Goal: Transaction & Acquisition: Download file/media

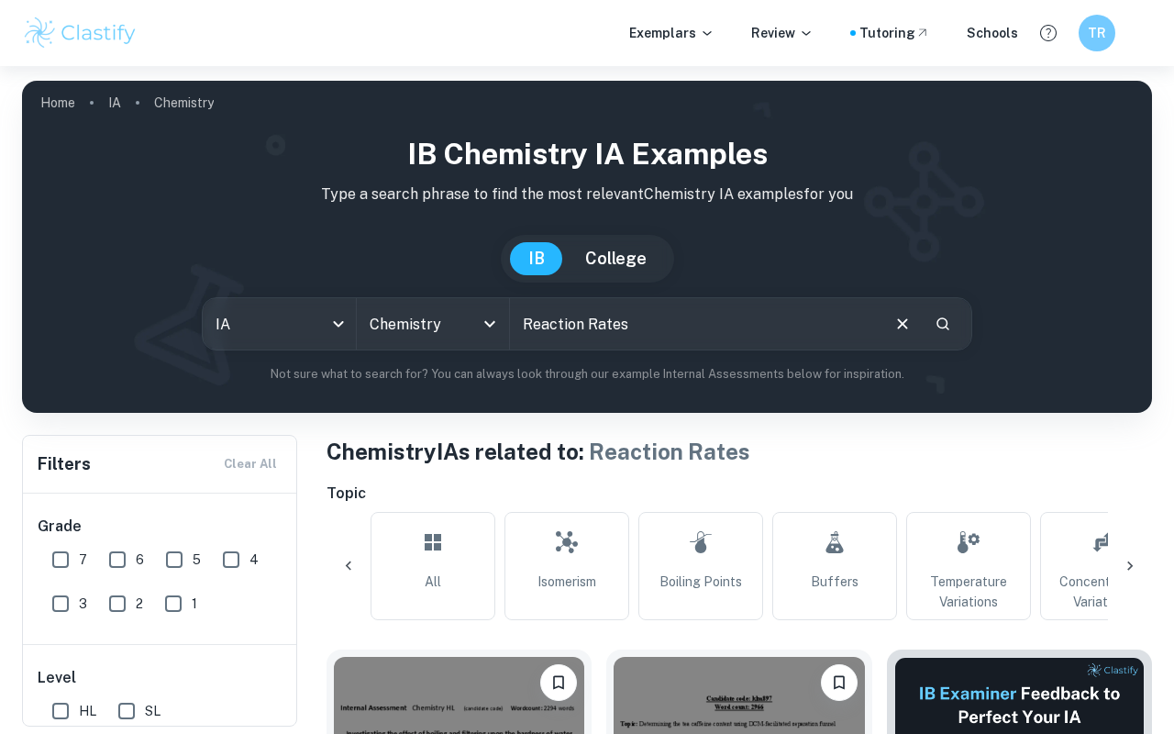
click at [55, 95] on link "Home" at bounding box center [57, 103] width 35 height 26
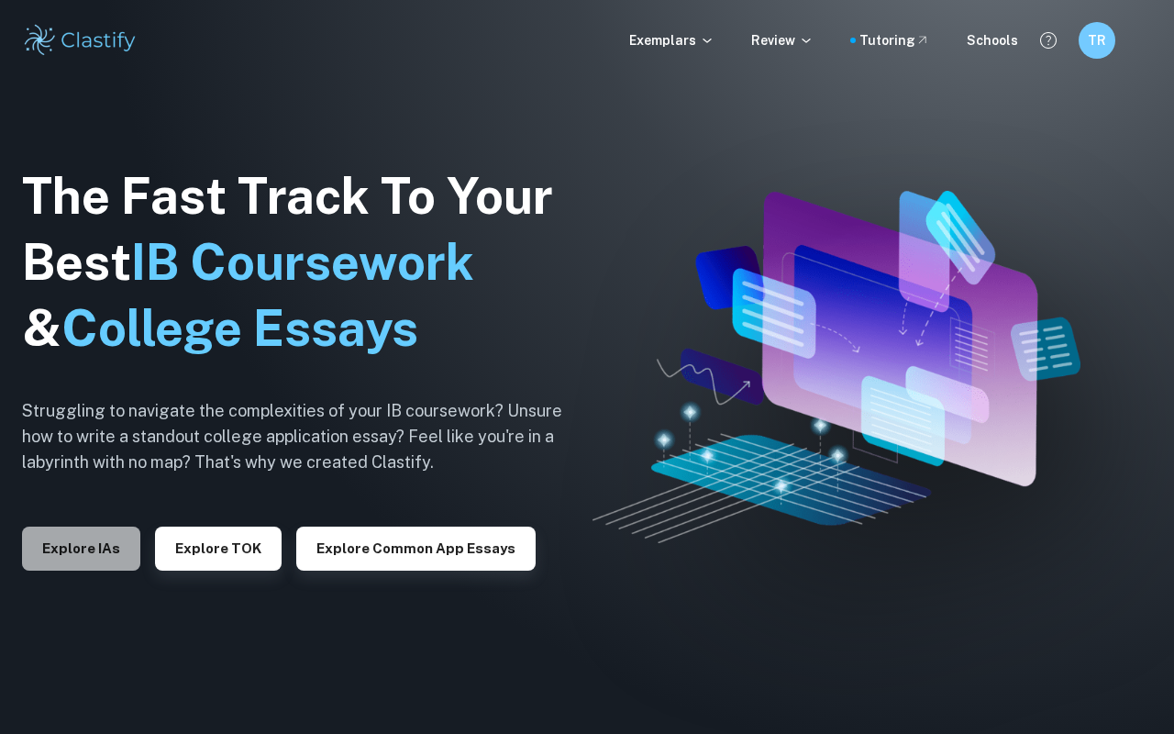
click at [88, 547] on button "Explore IAs" at bounding box center [81, 548] width 118 height 44
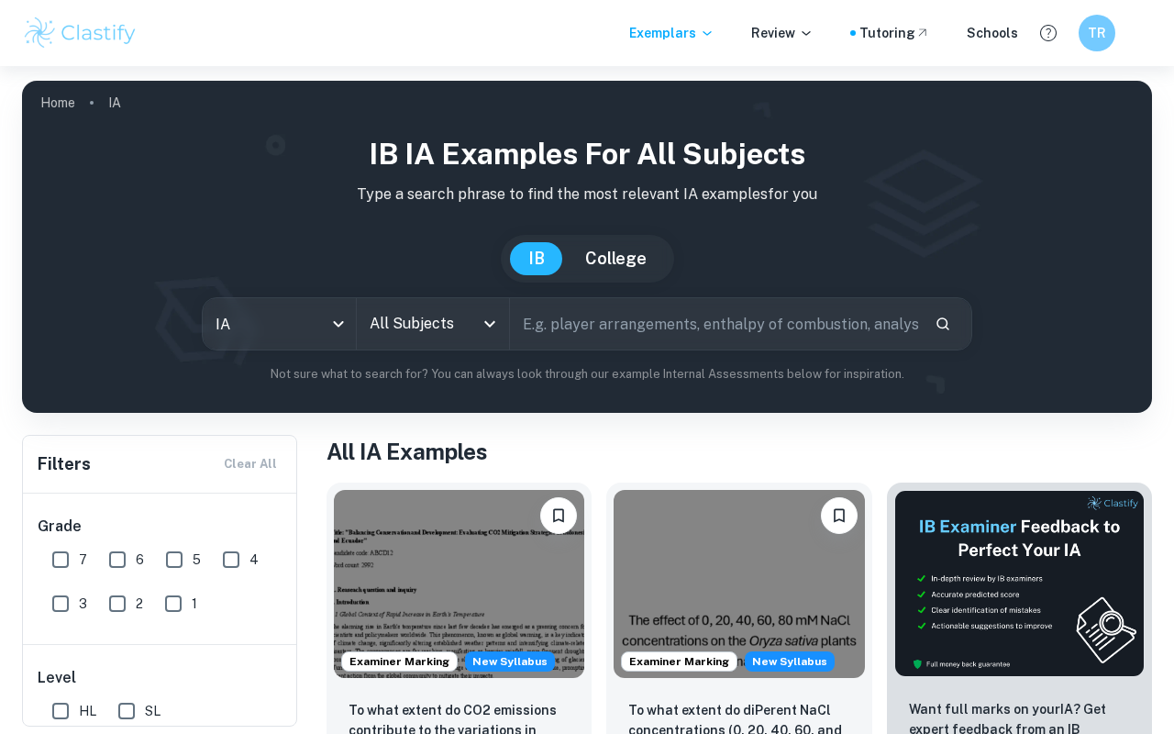
click at [463, 299] on div "All Subjects" at bounding box center [433, 323] width 153 height 51
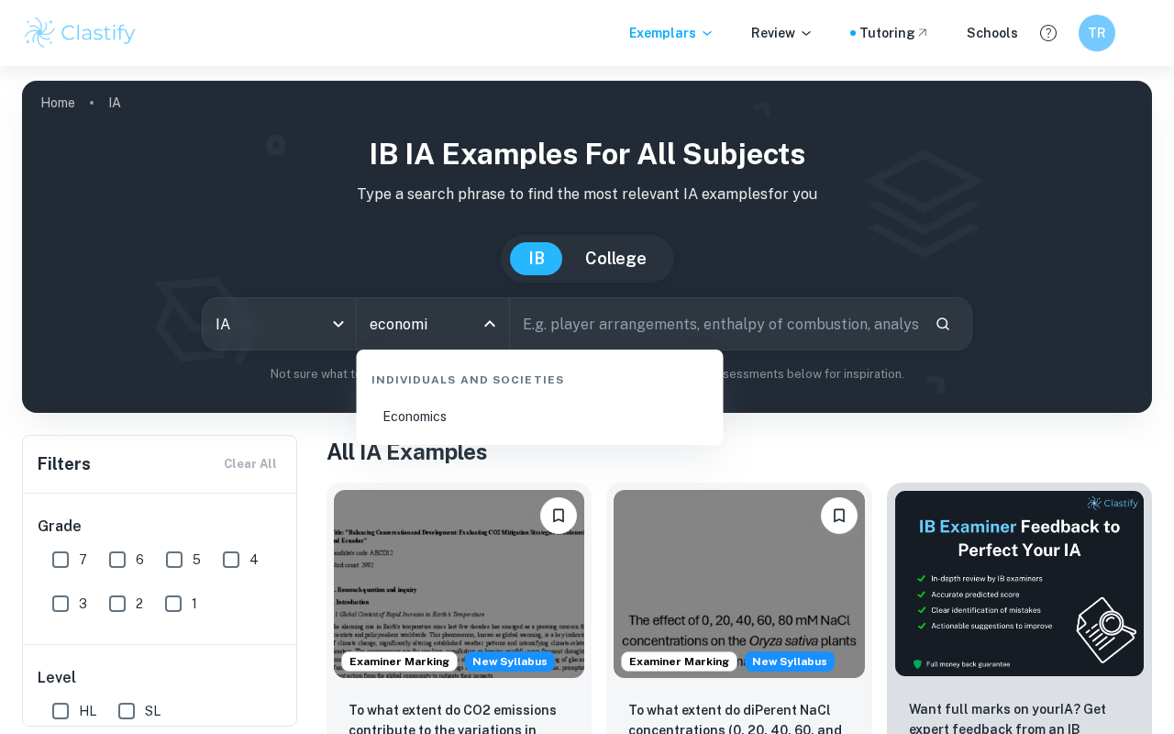
click at [487, 415] on li "Economics" at bounding box center [540, 416] width 352 height 42
type input "Economics"
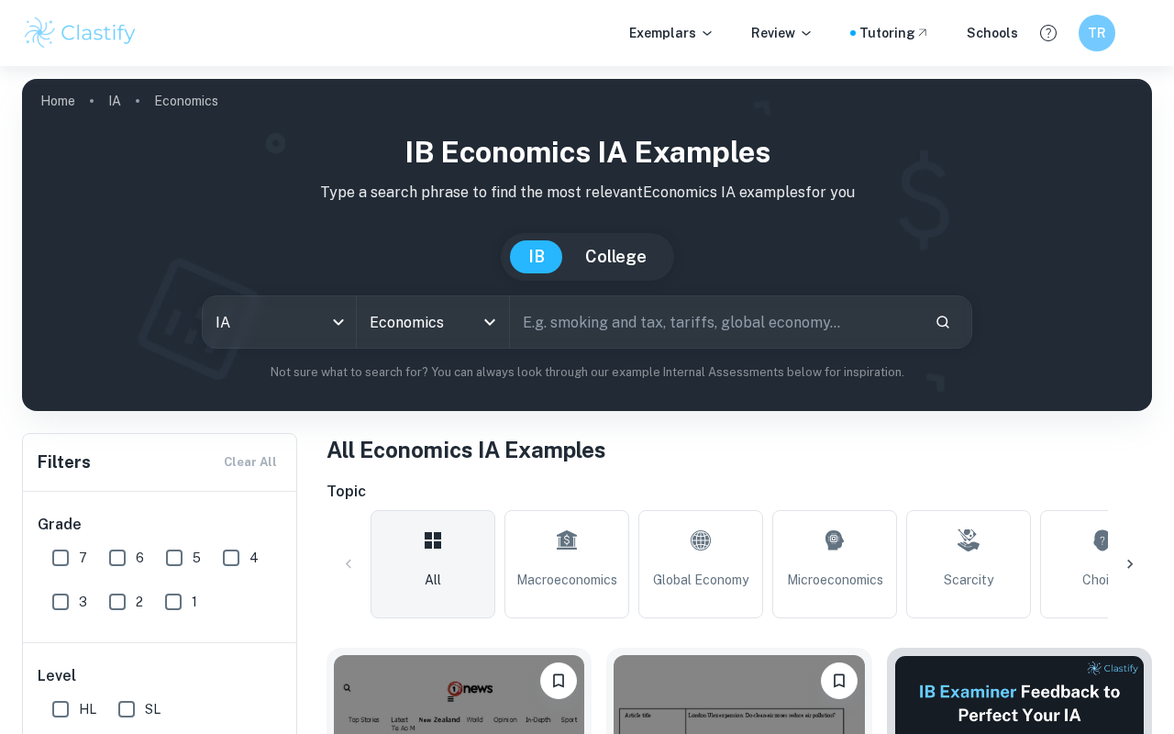
scroll to position [203, 0]
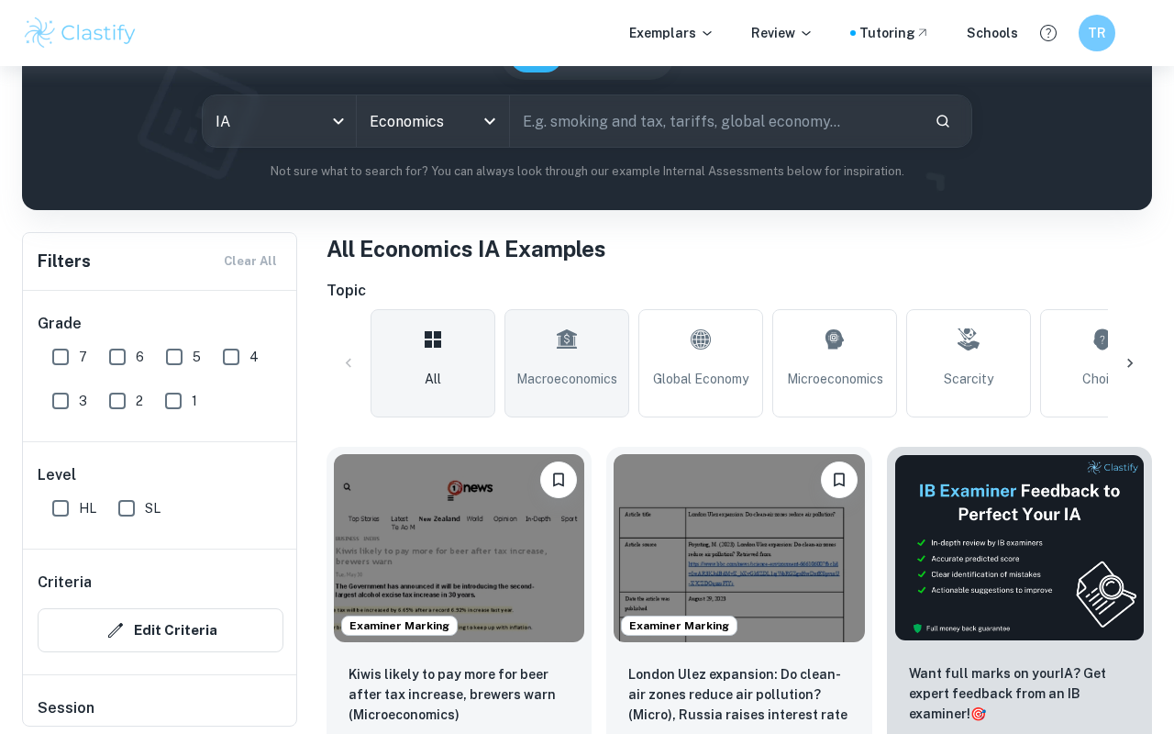
click at [557, 356] on icon at bounding box center [567, 339] width 22 height 44
type input "Macroeconomics"
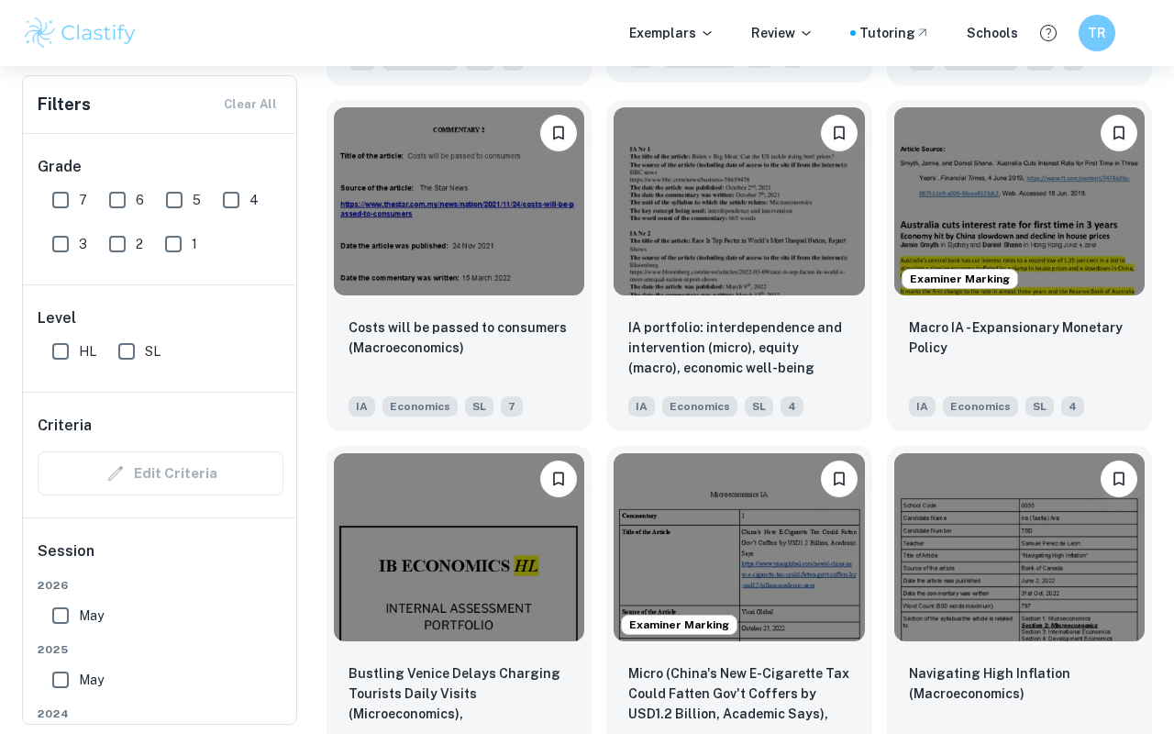
scroll to position [2332, 0]
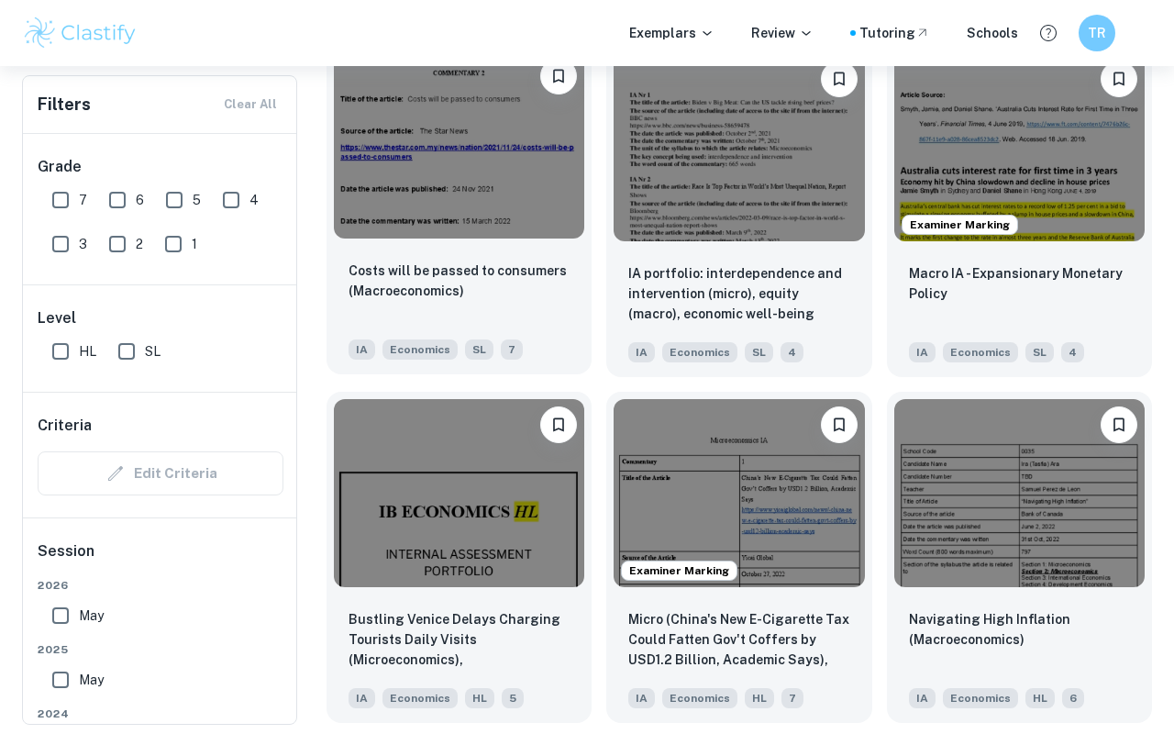
click at [457, 151] on img at bounding box center [459, 144] width 250 height 188
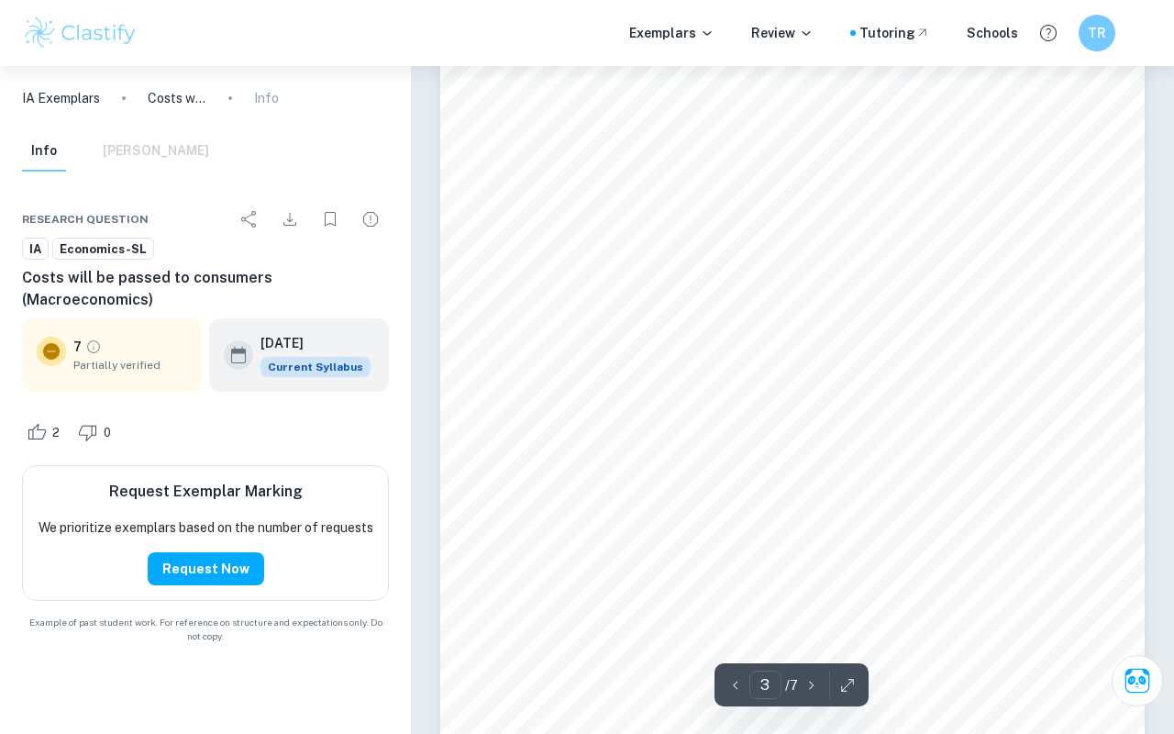
scroll to position [2660, 0]
type input "7"
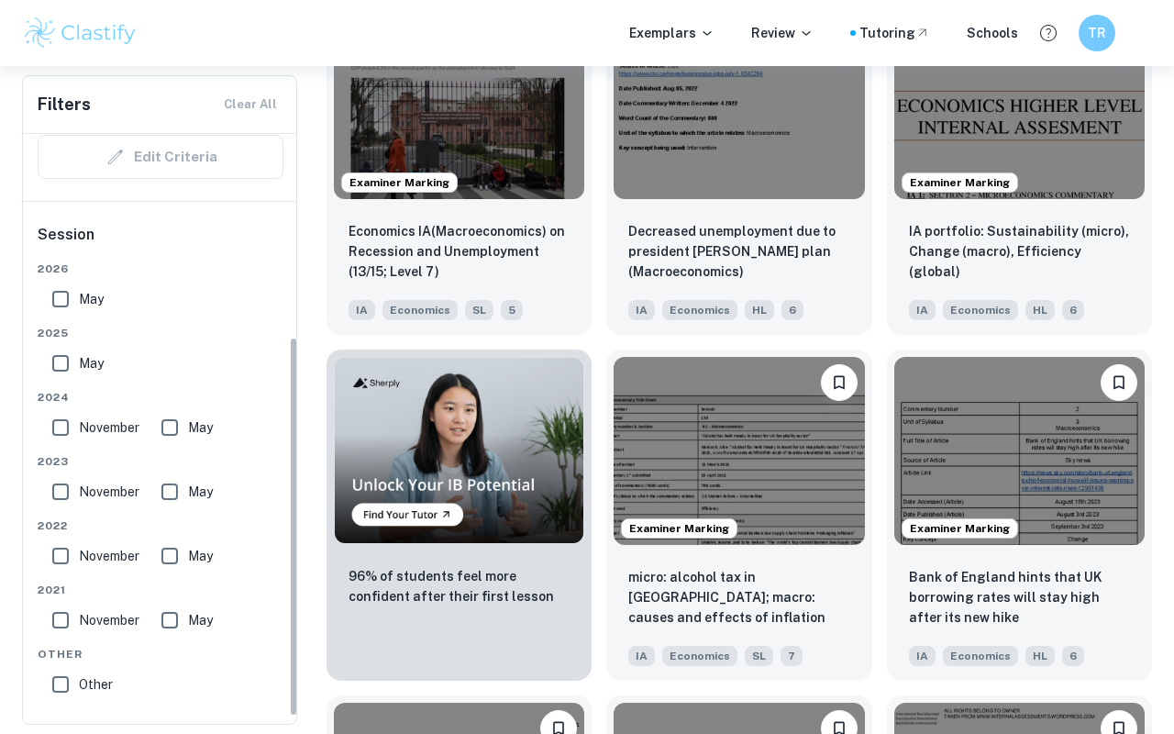
scroll to position [317, 0]
click at [72, 299] on input "May" at bounding box center [60, 298] width 37 height 37
checkbox input "true"
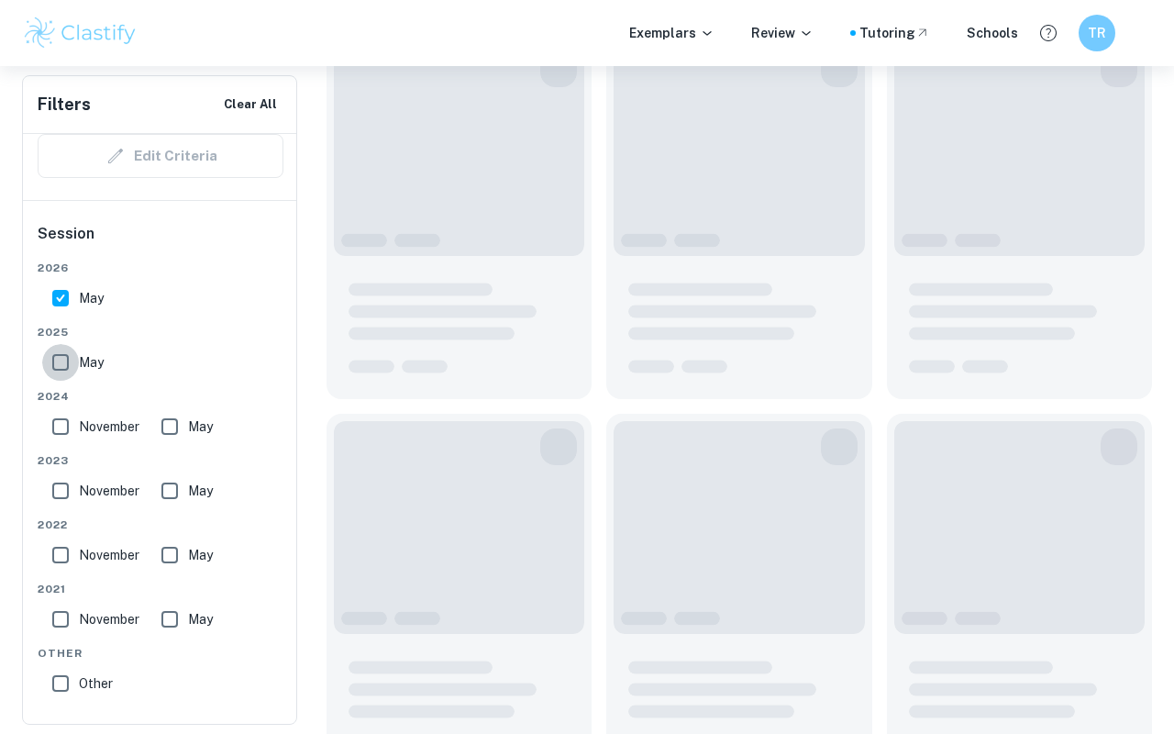
click at [72, 370] on input "May" at bounding box center [60, 362] width 37 height 37
checkbox input "true"
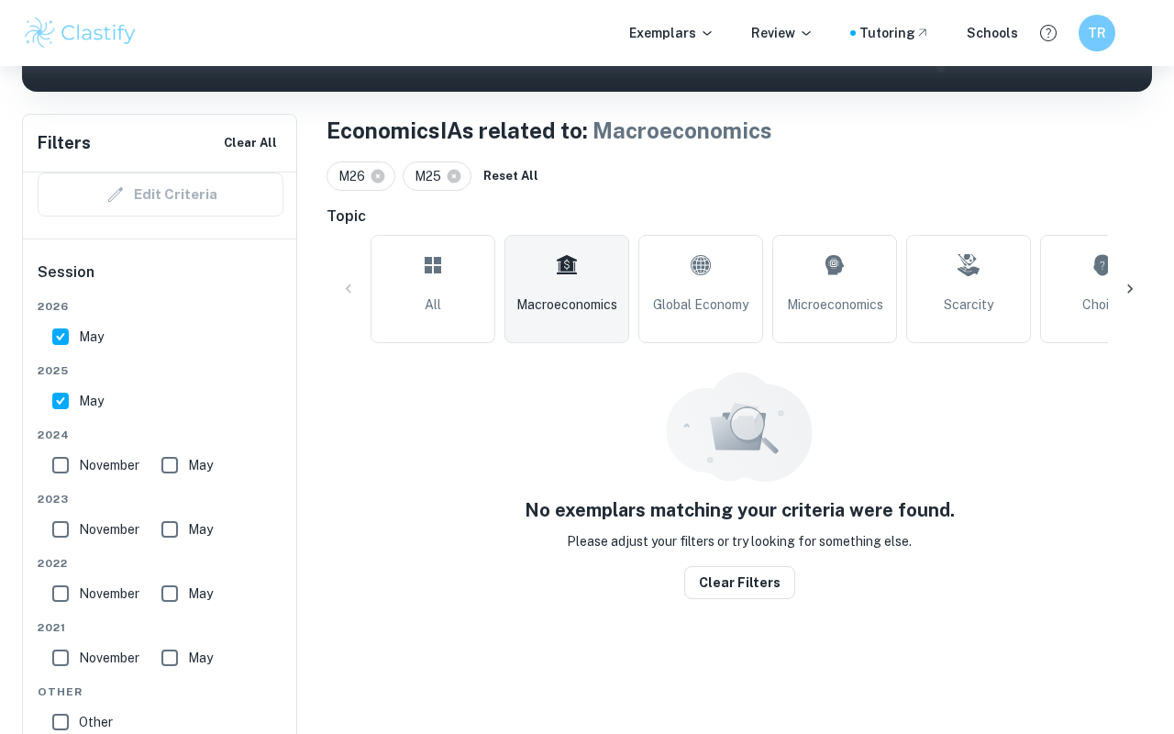
click at [72, 429] on div "[DATE] May" at bounding box center [161, 454] width 246 height 57
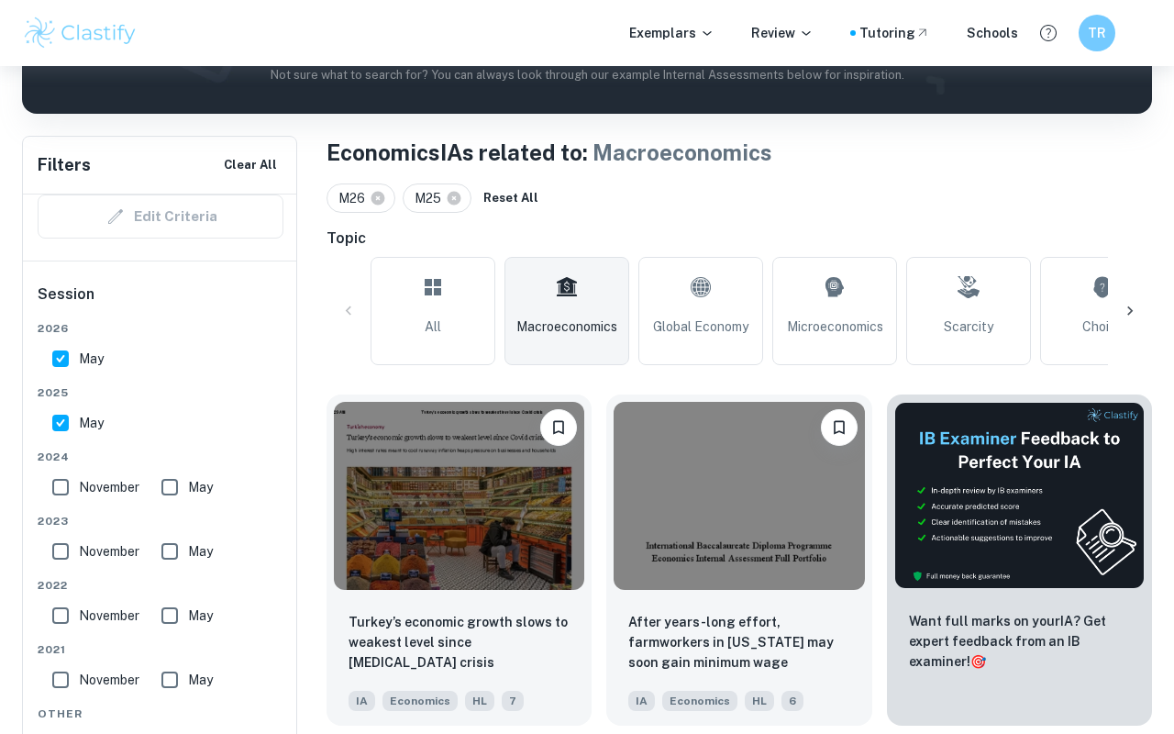
scroll to position [336, 0]
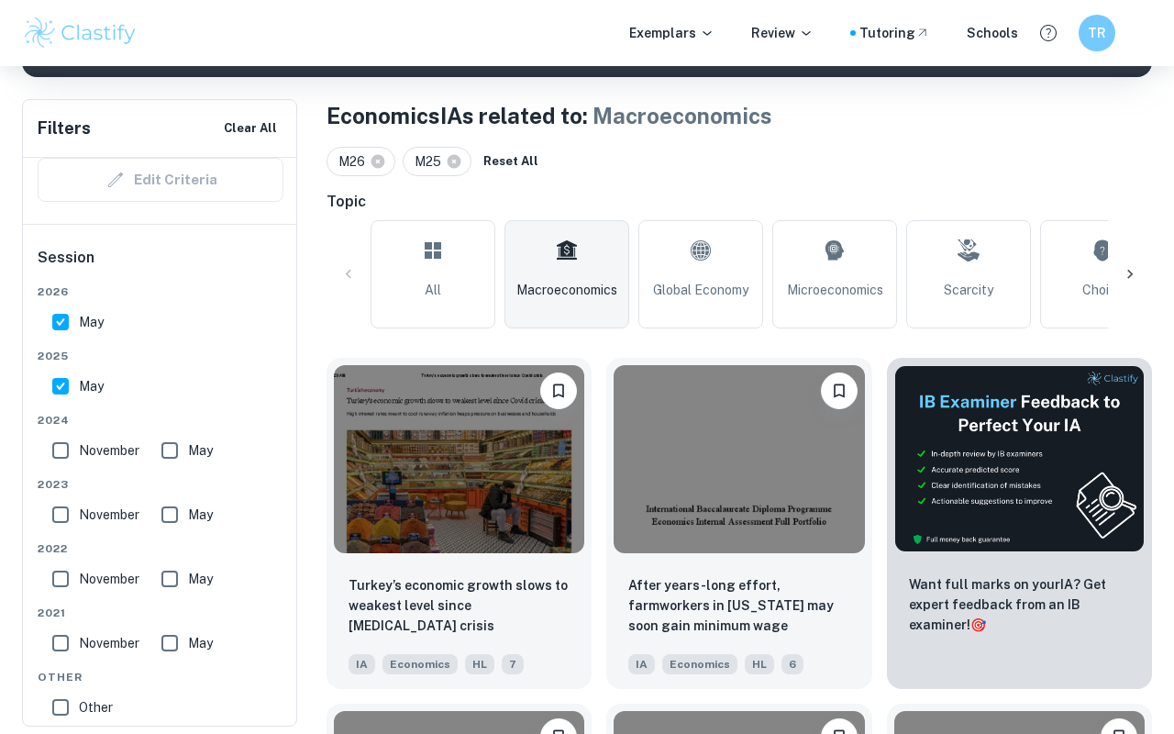
click at [73, 462] on input "November" at bounding box center [60, 450] width 37 height 37
checkbox input "true"
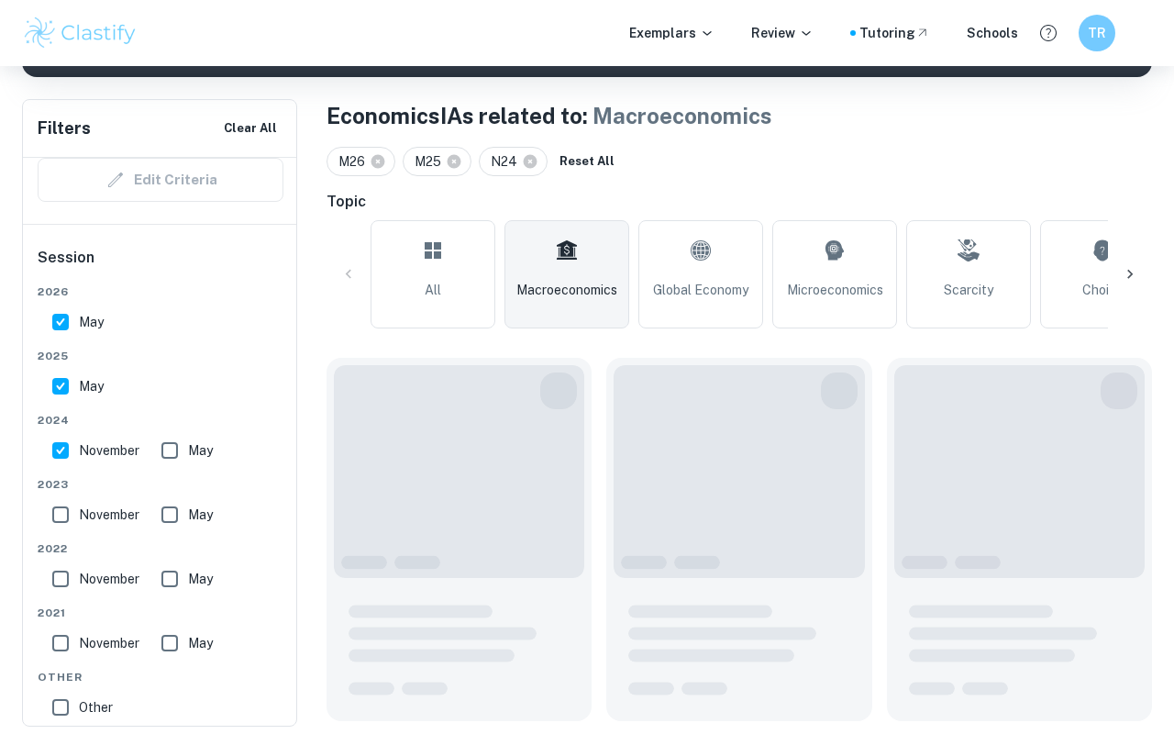
click at [176, 460] on input "May" at bounding box center [169, 450] width 37 height 37
checkbox input "true"
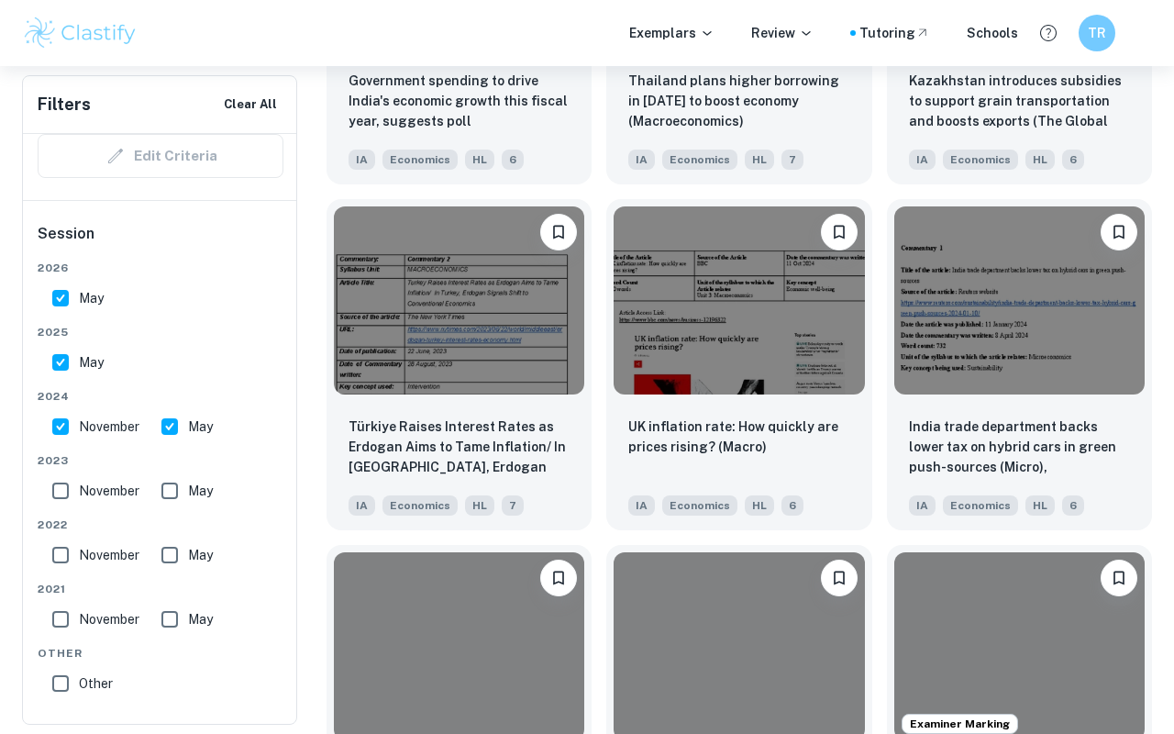
scroll to position [3415, 0]
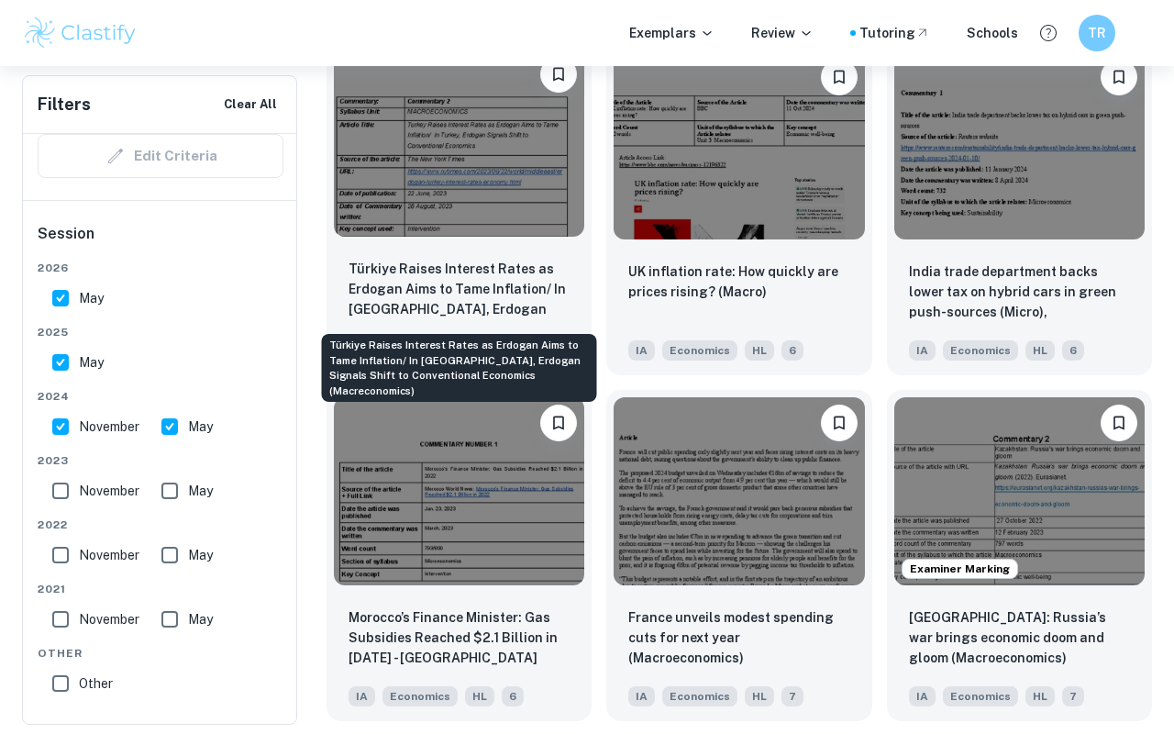
click at [452, 287] on p "Türkiye Raises Interest Rates as Erdogan Aims to Tame Inflation/ In [GEOGRAPHIC…" at bounding box center [458, 290] width 221 height 62
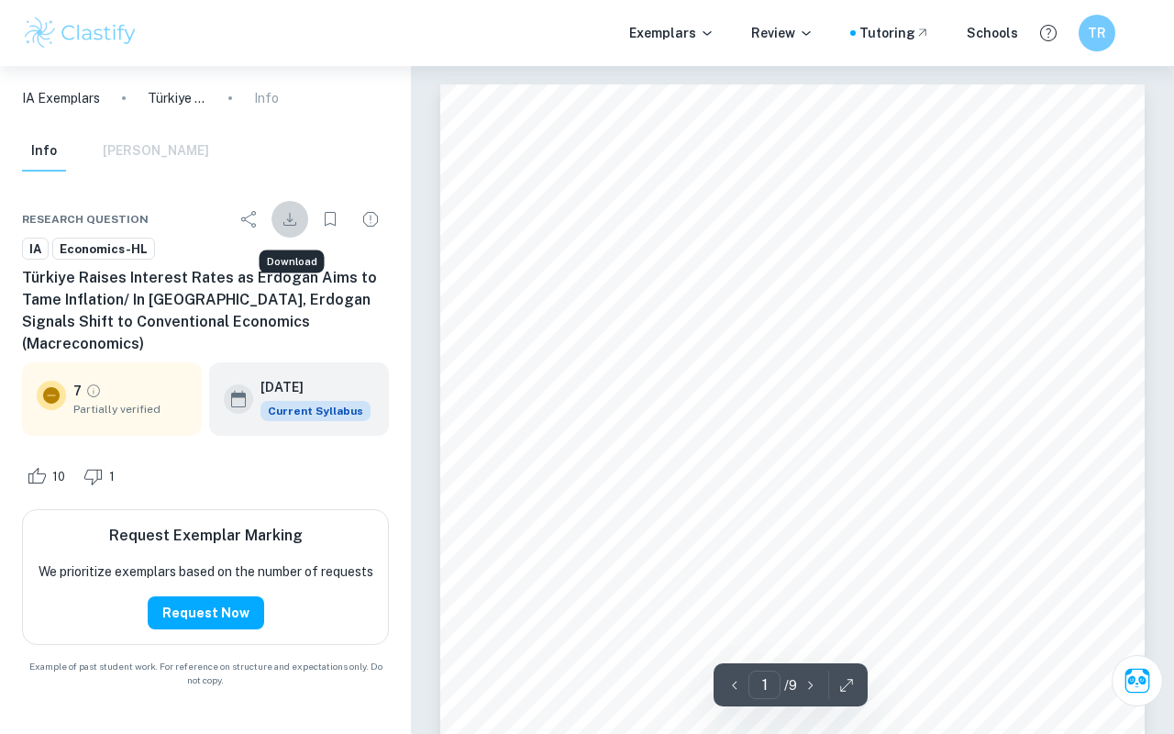
click at [291, 222] on icon "Download" at bounding box center [290, 219] width 22 height 22
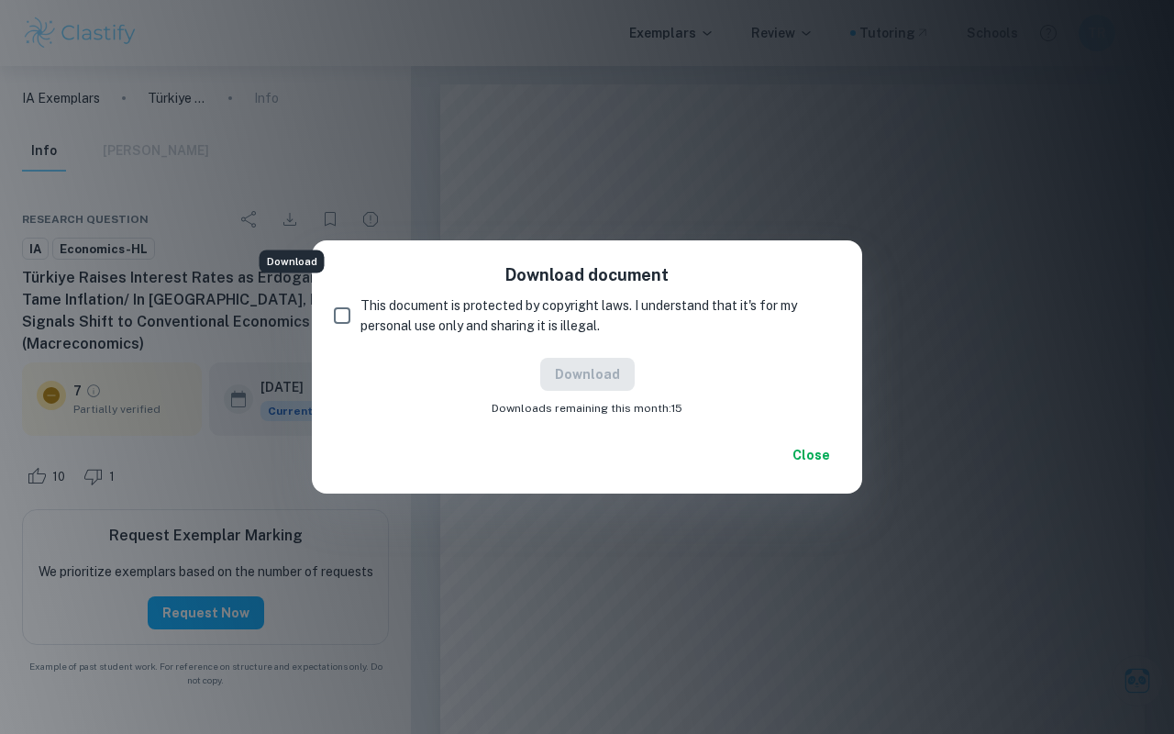
click at [614, 328] on span "This document is protected by copyright laws. I understand that it's for my per…" at bounding box center [592, 315] width 465 height 40
click at [360, 328] on input "This document is protected by copyright laws. I understand that it's for my per…" at bounding box center [342, 315] width 37 height 37
checkbox input "true"
click at [597, 392] on div "Download Downloads remaining this month: 15" at bounding box center [587, 387] width 506 height 59
click at [600, 374] on button "Download" at bounding box center [587, 374] width 94 height 33
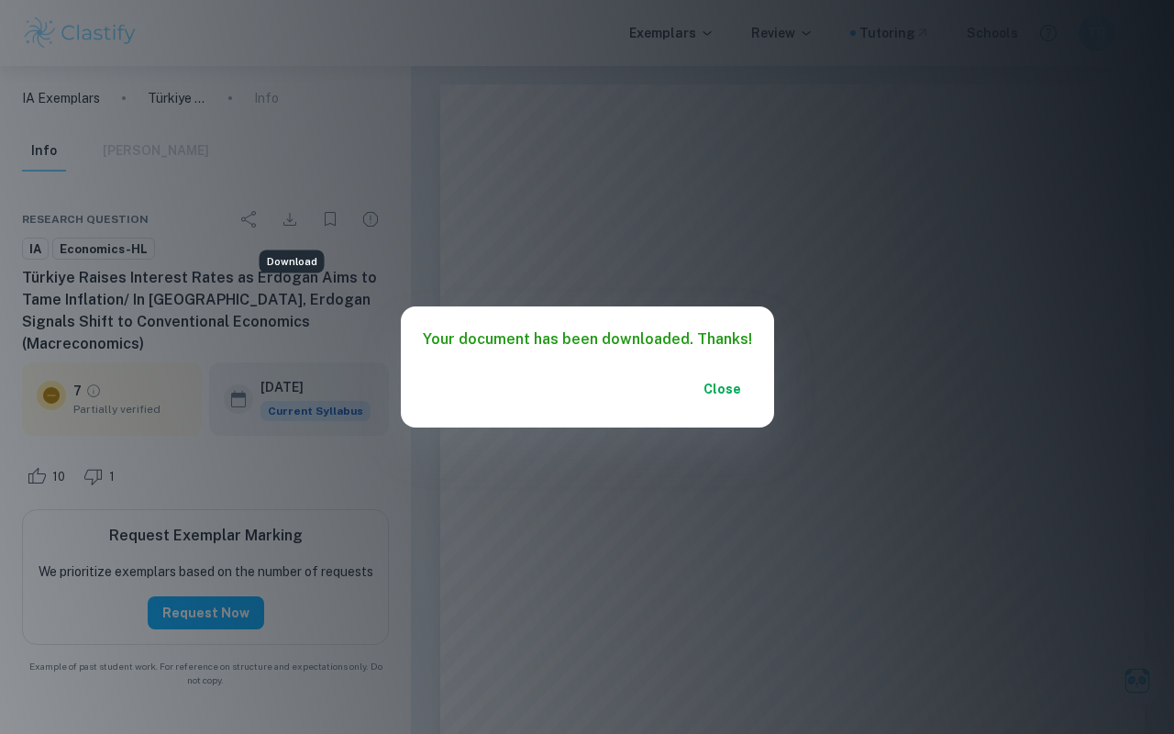
click at [822, 293] on div "Your document has been downloaded. Thanks! Close" at bounding box center [587, 367] width 1174 height 734
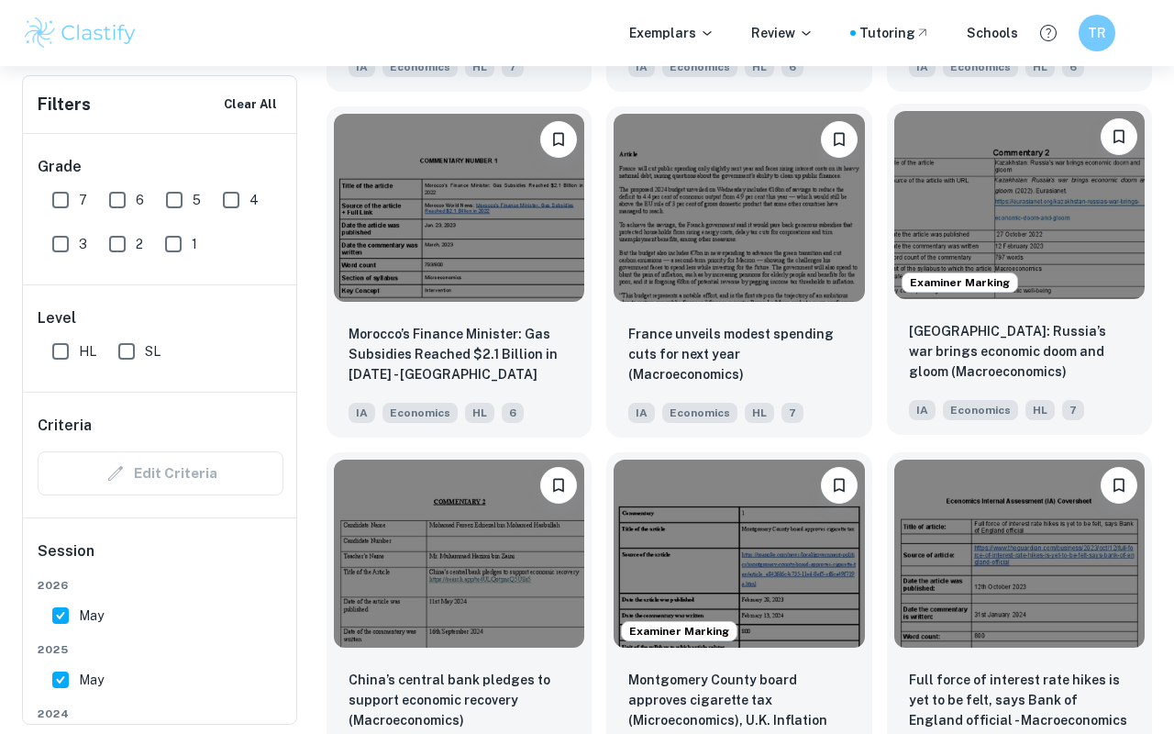
scroll to position [3692, 0]
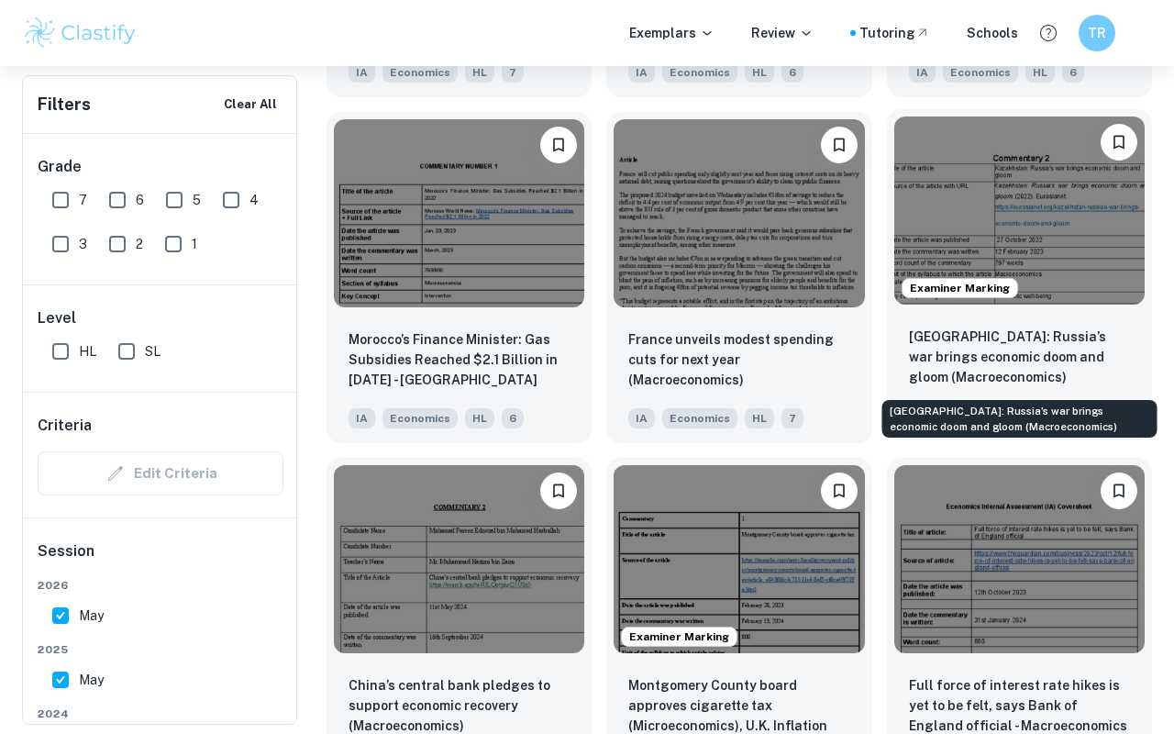
click at [944, 348] on p "[GEOGRAPHIC_DATA]: Russia’s war brings economic doom and gloom (Macroeconomics)" at bounding box center [1019, 356] width 221 height 61
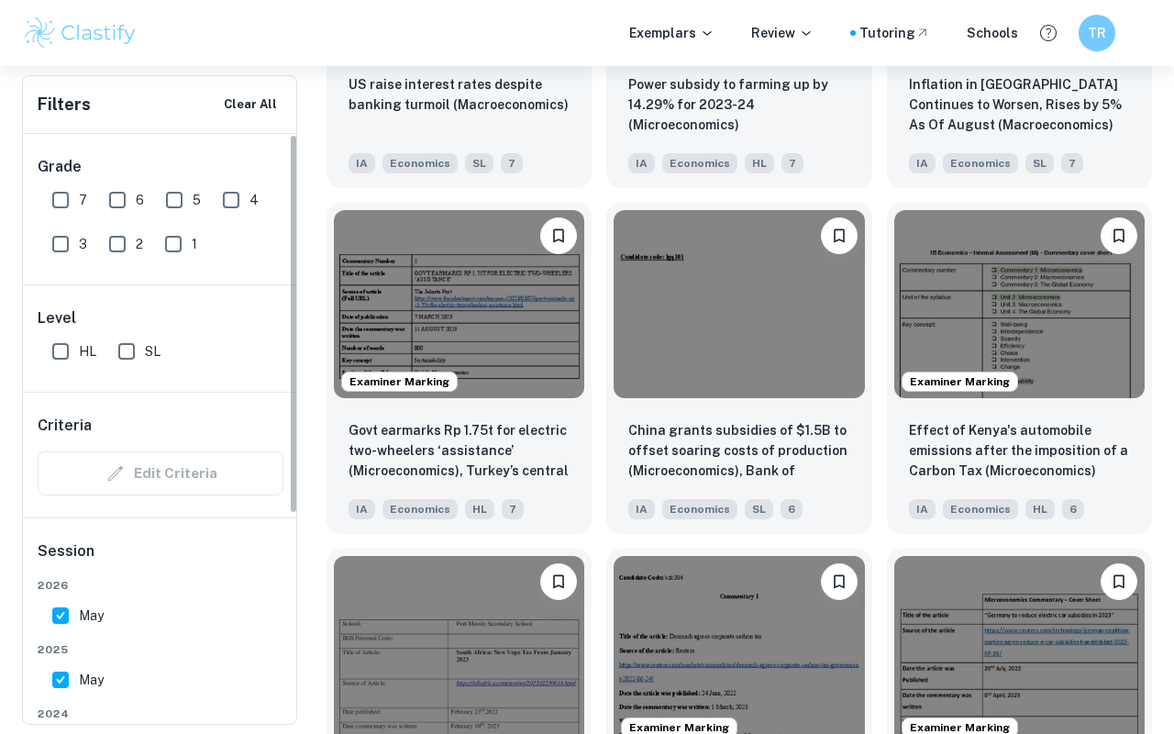
scroll to position [226, 0]
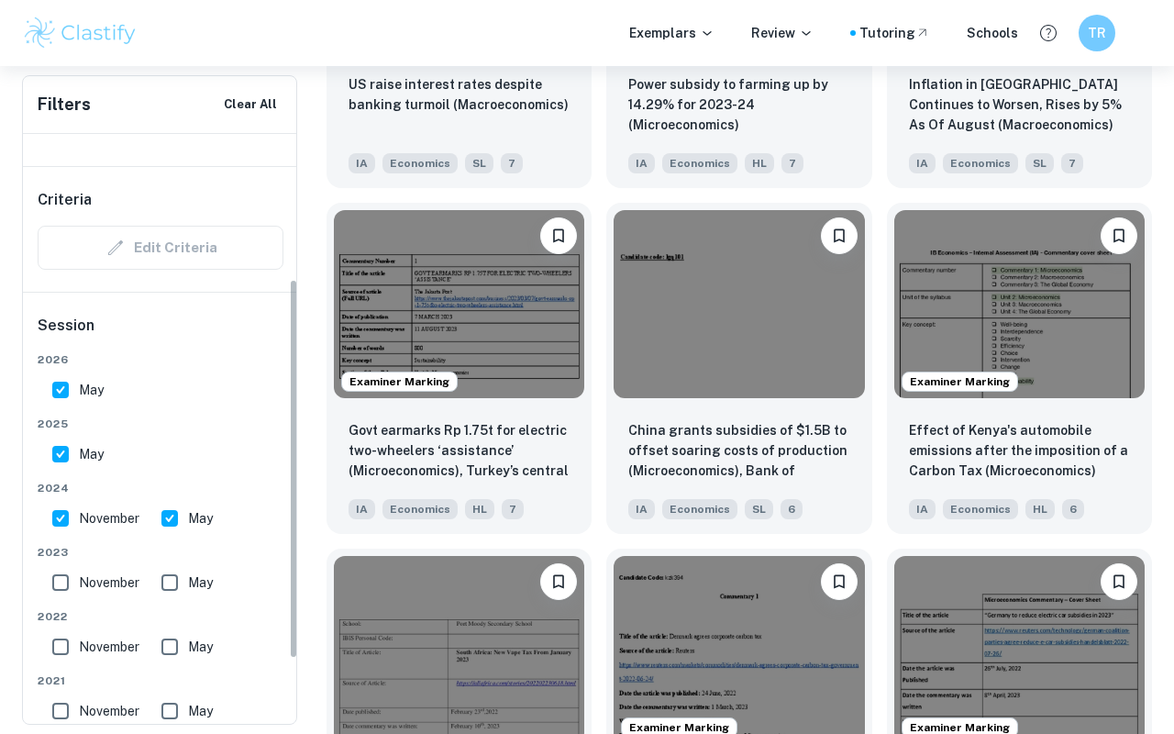
click at [100, 523] on span "November" at bounding box center [109, 518] width 61 height 20
click at [79, 523] on input "November" at bounding box center [60, 518] width 37 height 37
checkbox input "false"
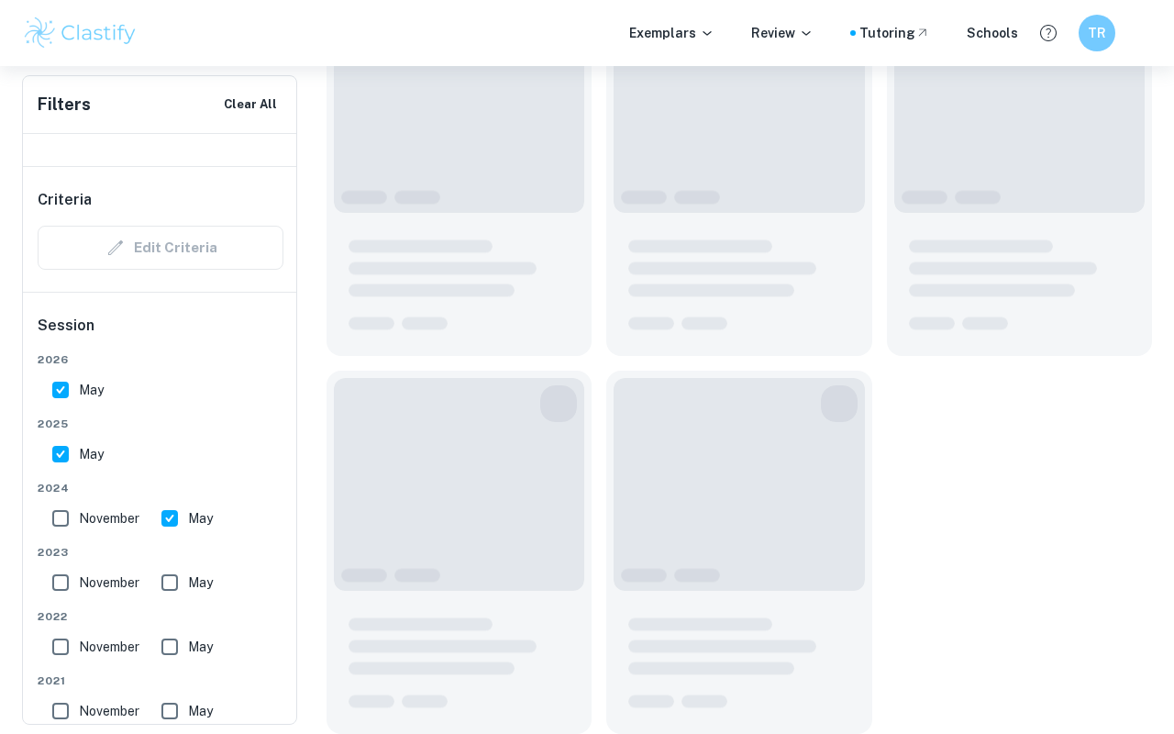
scroll to position [2589, 0]
click at [145, 503] on div "November" at bounding box center [99, 514] width 109 height 44
click at [163, 515] on input "May" at bounding box center [169, 518] width 37 height 37
checkbox input "false"
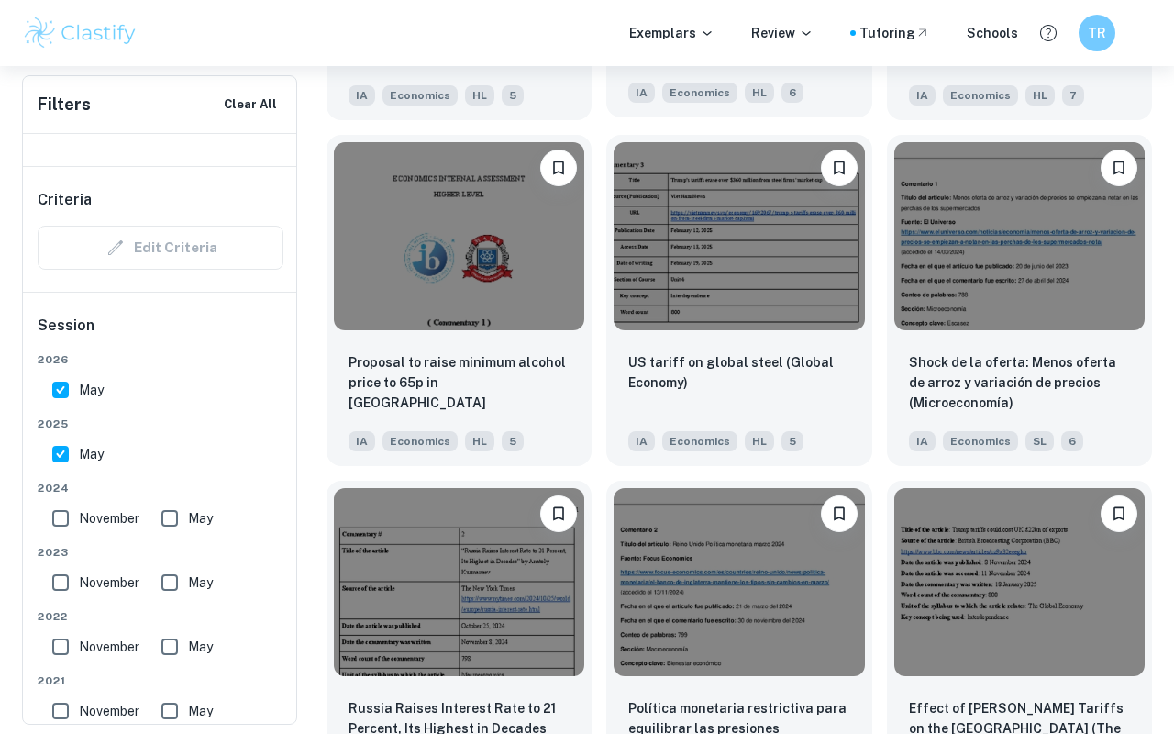
scroll to position [3799, 0]
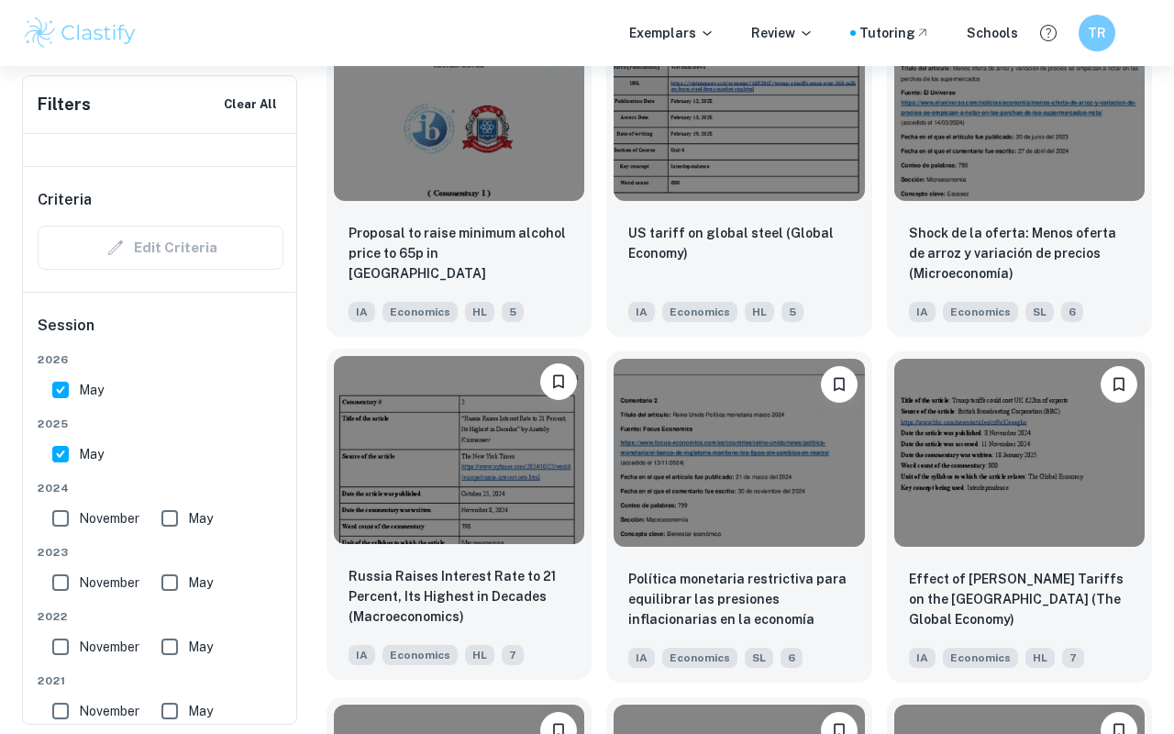
click at [462, 542] on img at bounding box center [459, 450] width 250 height 188
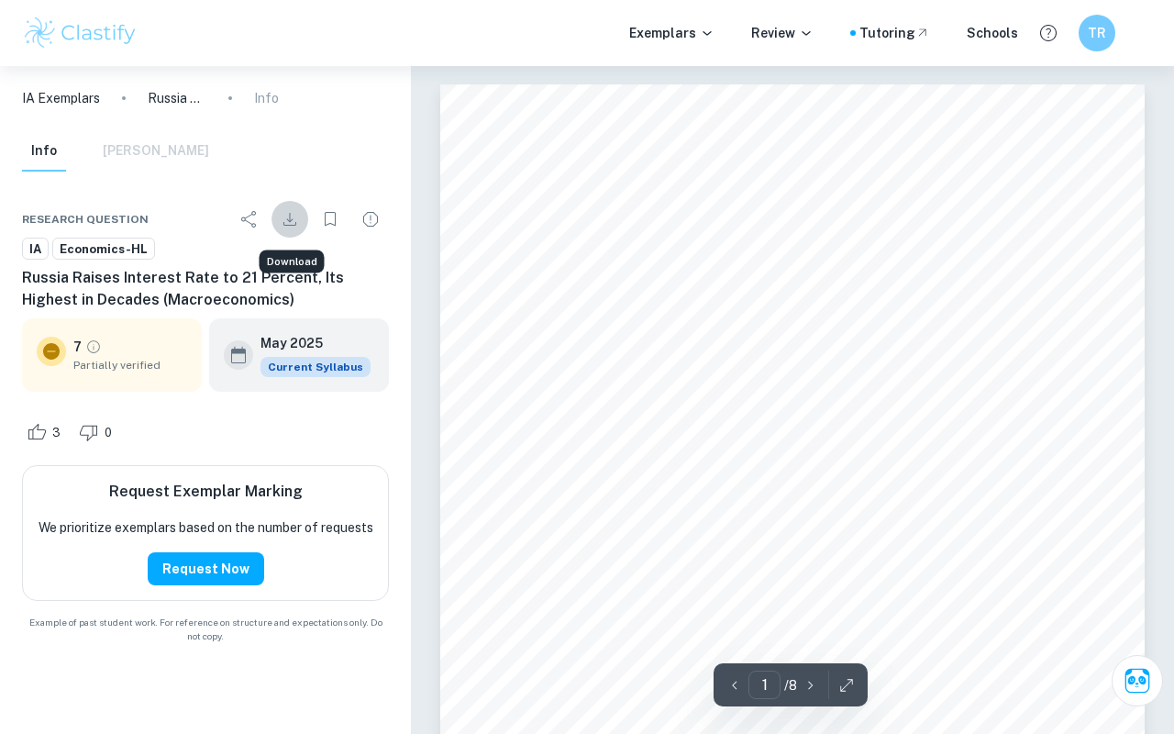
click at [295, 213] on icon "Download" at bounding box center [290, 219] width 22 height 22
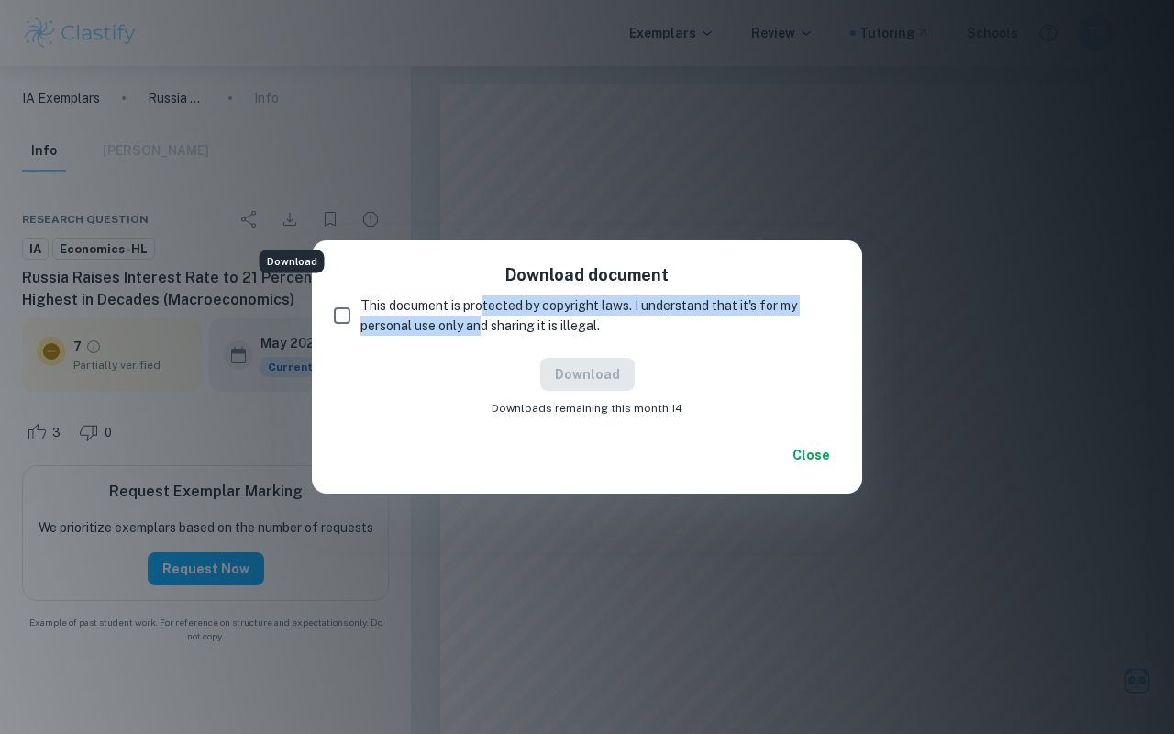
click at [485, 315] on span "This document is protected by copyright laws. I understand that it's for my per…" at bounding box center [592, 315] width 465 height 40
click at [552, 312] on span "This document is protected by copyright laws. I understand that it's for my per…" at bounding box center [592, 315] width 465 height 40
click at [360, 312] on input "This document is protected by copyright laws. I understand that it's for my per…" at bounding box center [342, 315] width 37 height 37
checkbox input "true"
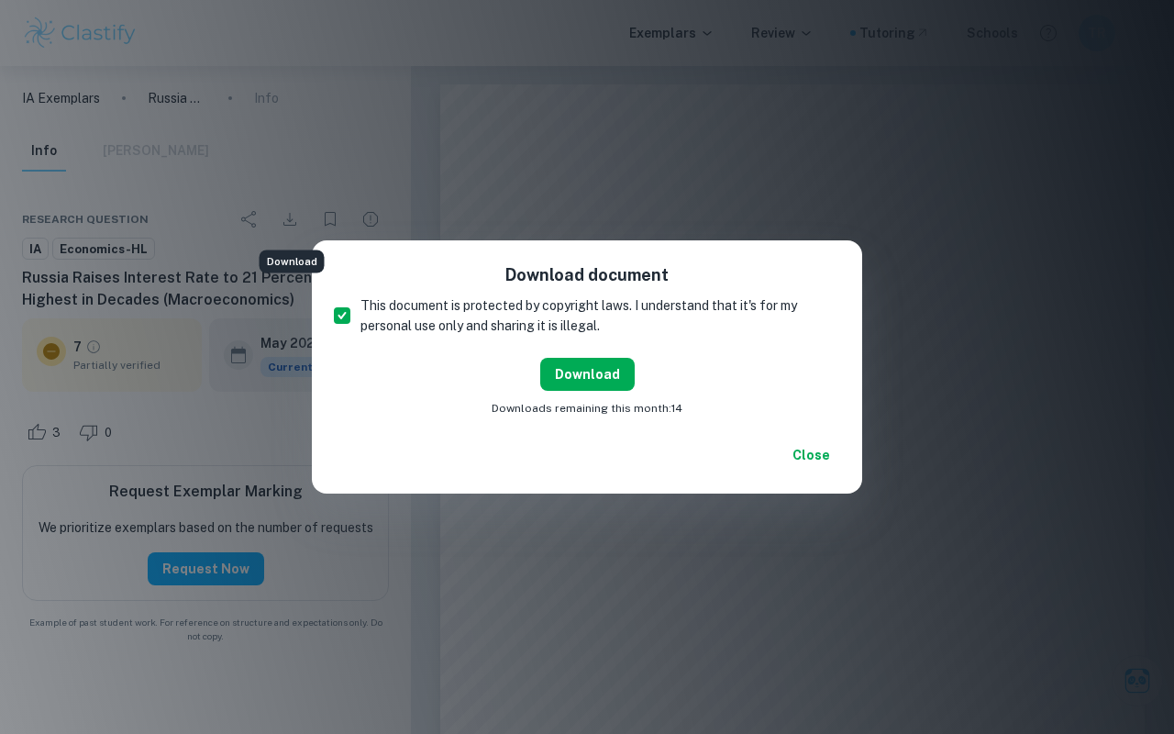
click at [580, 377] on button "Download" at bounding box center [587, 374] width 94 height 33
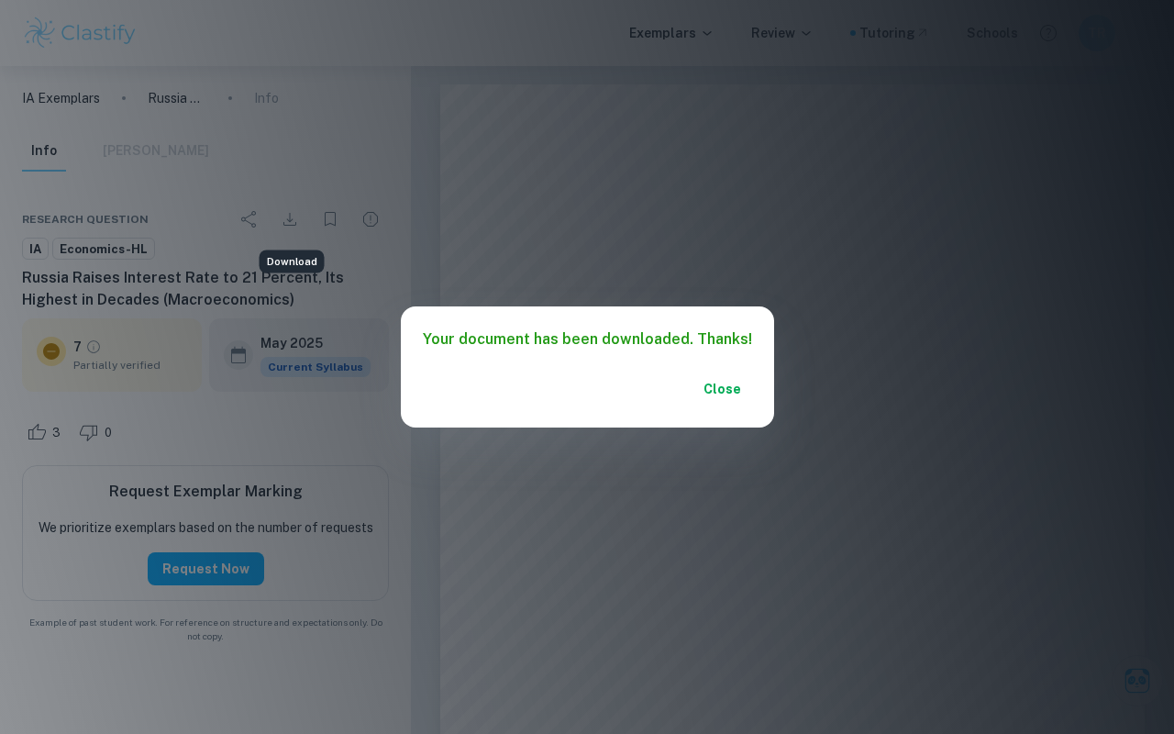
click at [857, 354] on div "Your document has been downloaded. Thanks! Close" at bounding box center [587, 367] width 1174 height 734
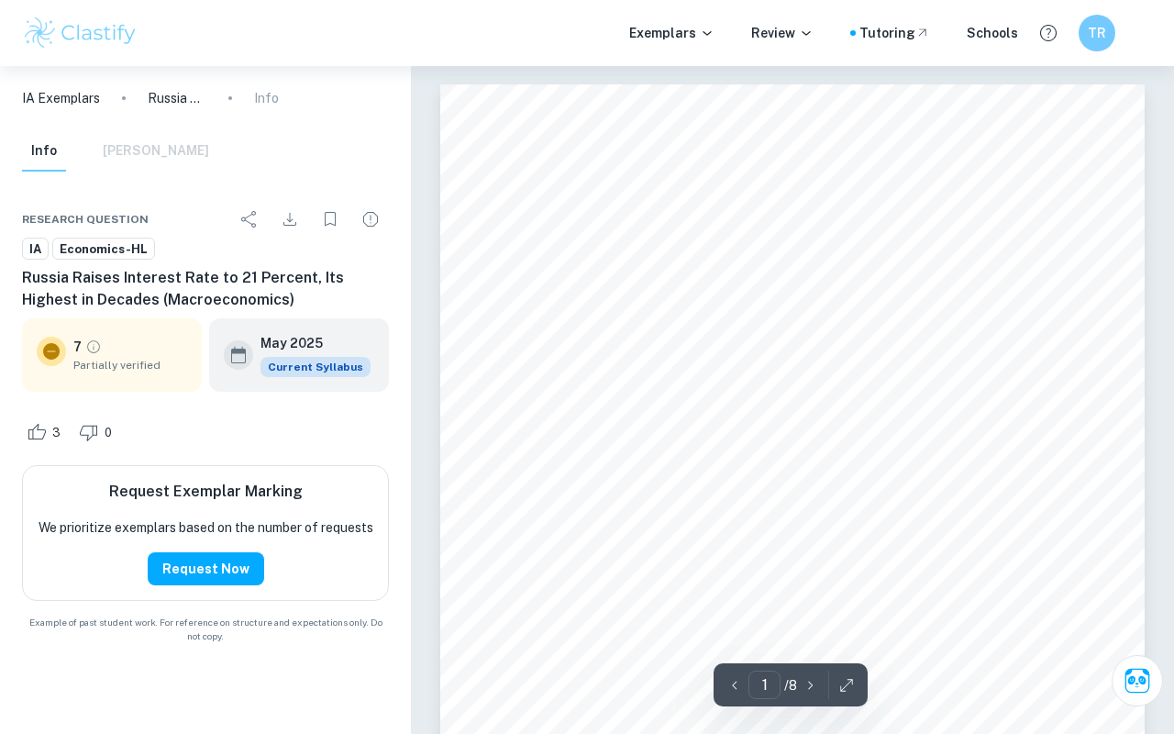
click at [885, 331] on span "[URL][DOMAIN_NAME]" at bounding box center [867, 334] width 137 height 14
click at [877, 337] on span "[URL][DOMAIN_NAME]" at bounding box center [867, 334] width 137 height 14
drag, startPoint x: 985, startPoint y: 360, endPoint x: 795, endPoint y: 328, distance: 192.5
click at [795, 328] on div at bounding box center [792, 539] width 704 height 911
drag, startPoint x: 800, startPoint y: 335, endPoint x: 972, endPoint y: 355, distance: 172.6
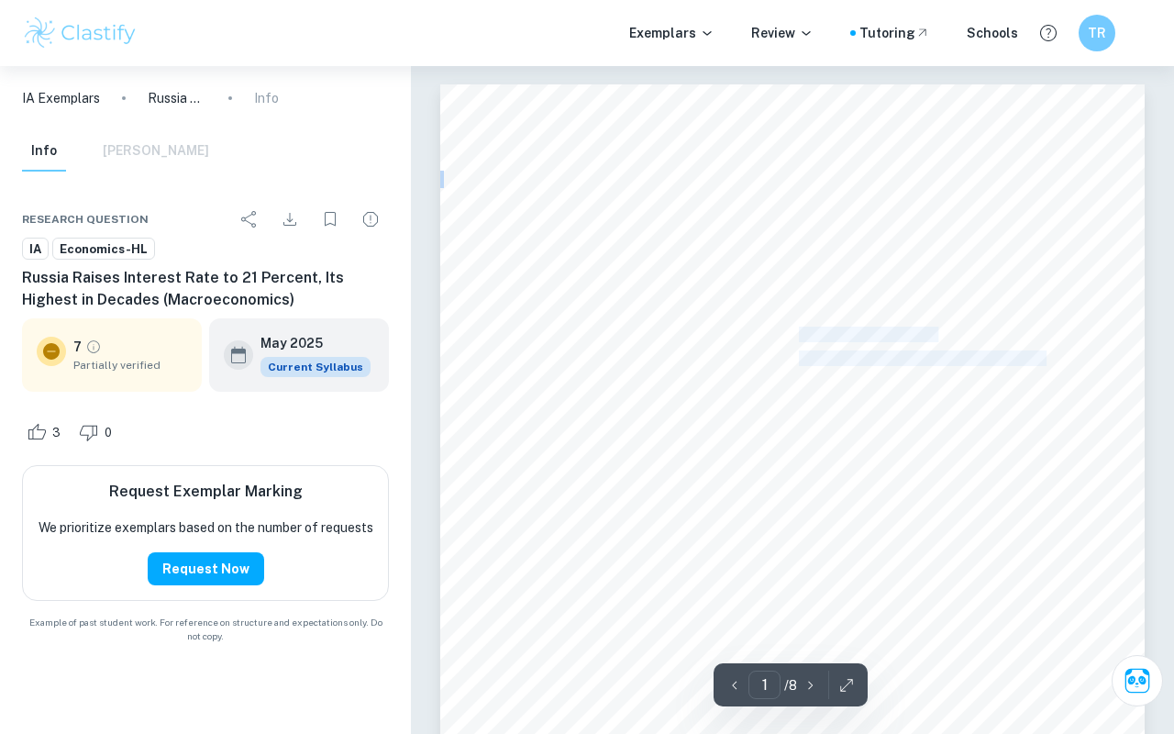
click at [974, 356] on div "1 Commentary # 2 Title of the article <Russia Raises Interest Rate to 21 Percen…" at bounding box center [792, 539] width 704 height 911
copy div "[URL][DOMAIN_NAME] /[GEOGRAPHIC_DATA]/[GEOGRAPHIC_DATA]-interest-rate.html"
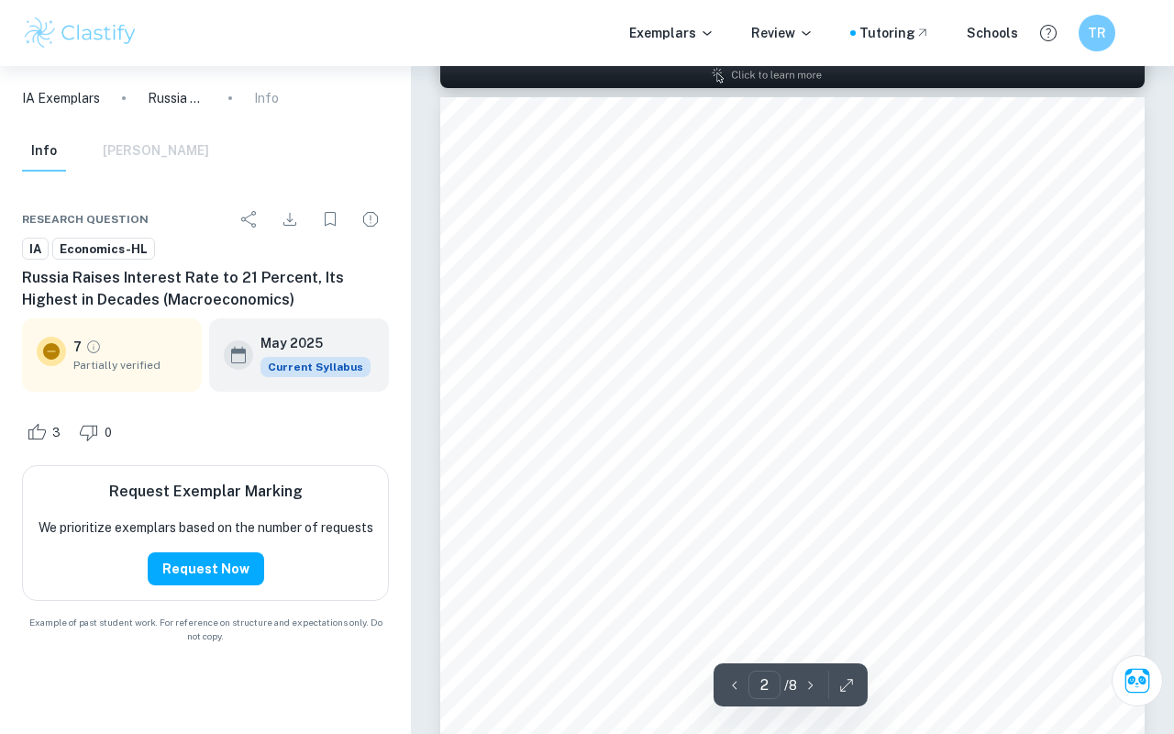
scroll to position [1080, 0]
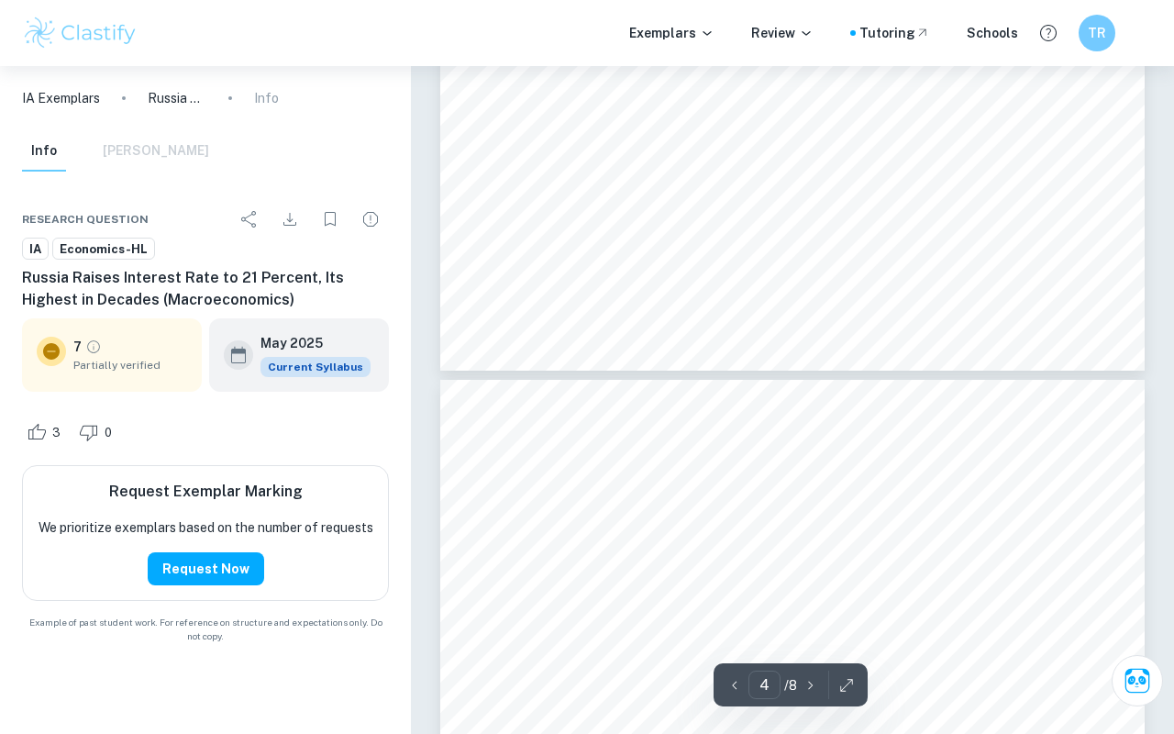
type input "5"
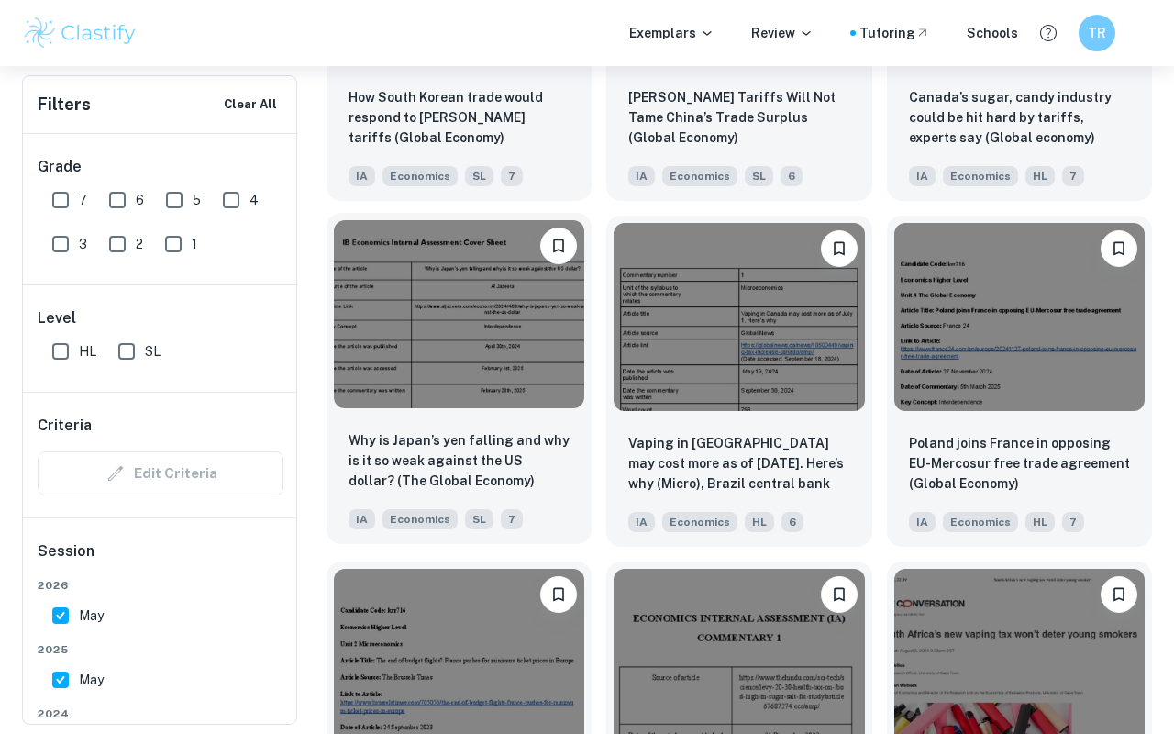
scroll to position [4807, 0]
